Goal: Information Seeking & Learning: Learn about a topic

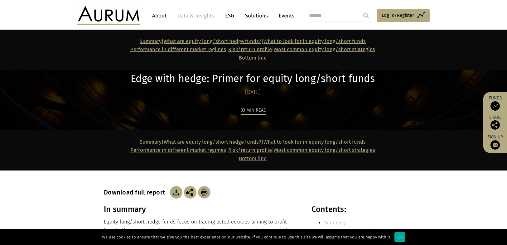
scroll to position [2435, 0]
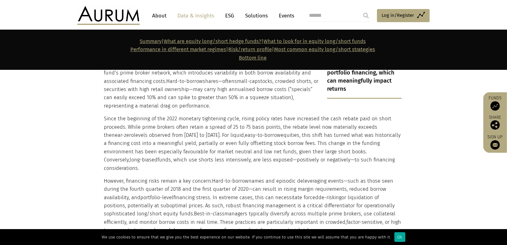
click at [171, 124] on p "Since the beginning of the 2022 monetary tightening cycle, rising policy rates …" at bounding box center [253, 144] width 298 height 58
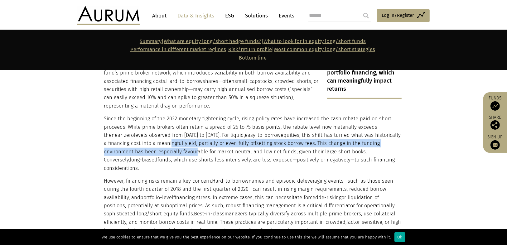
click at [163, 115] on p "Since the beginning of the 2022 monetary tightening cycle, rising policy rates …" at bounding box center [253, 144] width 298 height 58
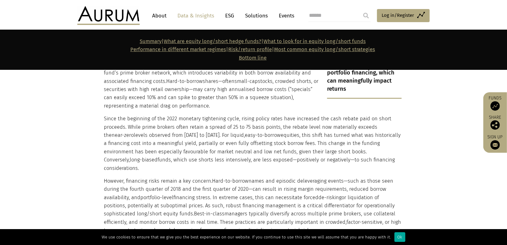
click at [146, 115] on p "Since the beginning of the 2022 monetary tightening cycle, rising policy rates …" at bounding box center [253, 144] width 298 height 58
click at [136, 115] on p "Since the beginning of the 2022 monetary tightening cycle, rising policy rates …" at bounding box center [253, 144] width 298 height 58
click at [148, 115] on p "Since the beginning of the 2022 monetary tightening cycle, rising policy rates …" at bounding box center [253, 144] width 298 height 58
click at [214, 177] on p "However, financing risks remain a key concern. Hard-to-borrow names and episodi…" at bounding box center [253, 206] width 298 height 58
click at [150, 177] on p "However, financing risks remain a key concern. Hard-to-borrow names and episodi…" at bounding box center [253, 206] width 298 height 58
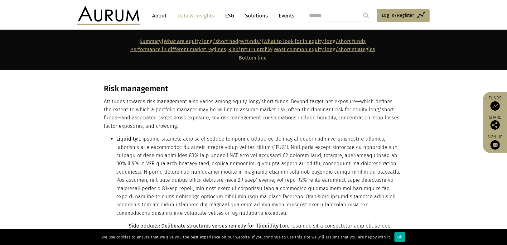
scroll to position [2740, 0]
click at [264, 150] on li "Liquidity: Side pockets: Deliberate structures versus remedy for illiquidity:" at bounding box center [258, 232] width 285 height 194
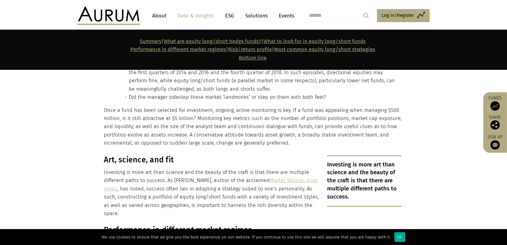
scroll to position [3713, 0]
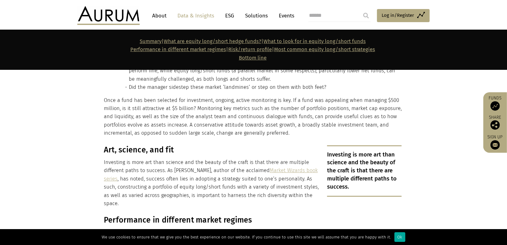
click at [293, 167] on link "Market Wizards book series" at bounding box center [211, 174] width 214 height 14
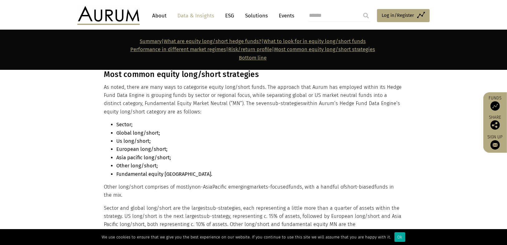
scroll to position [4247, 0]
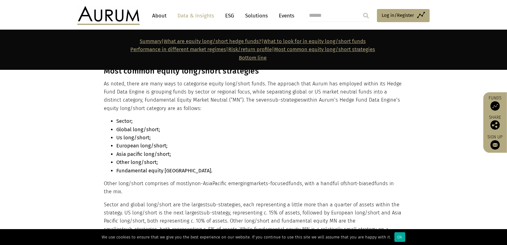
click at [364, 201] on p "Sector and global long/short are the largest sub-strategies , each representing…" at bounding box center [253, 221] width 298 height 41
